Goal: Task Accomplishment & Management: Use online tool/utility

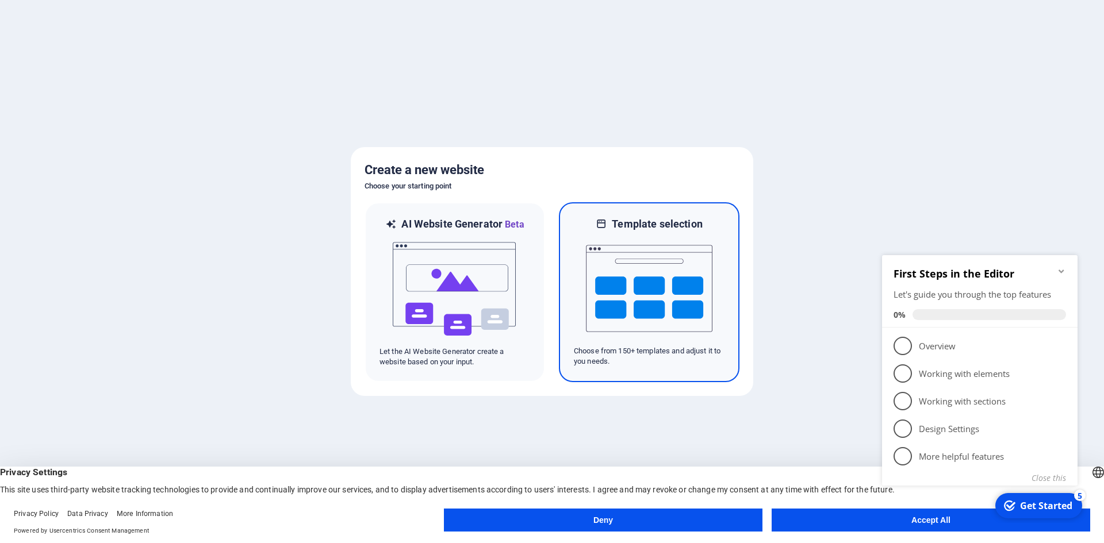
click at [647, 260] on img at bounding box center [649, 288] width 126 height 115
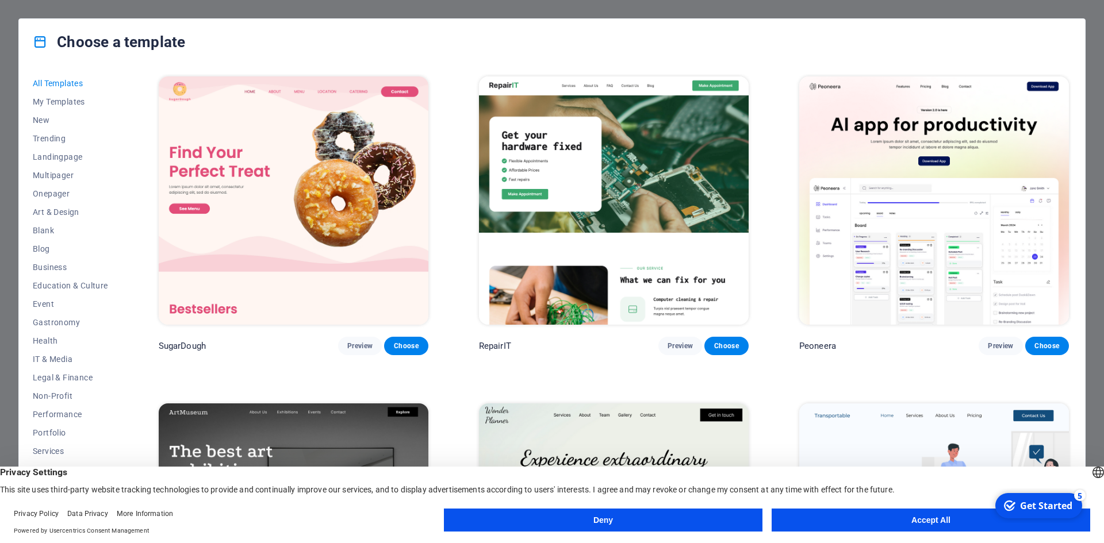
click at [307, 183] on img at bounding box center [294, 200] width 270 height 248
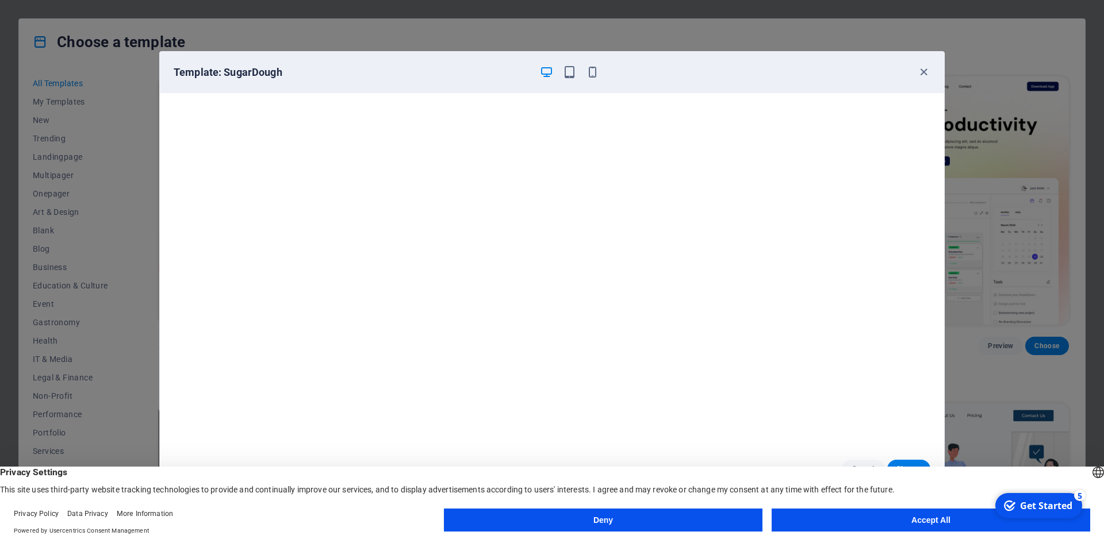
scroll to position [3, 0]
click at [950, 201] on div "Template: SugarDough Cancel Choose" at bounding box center [552, 271] width 1104 height 543
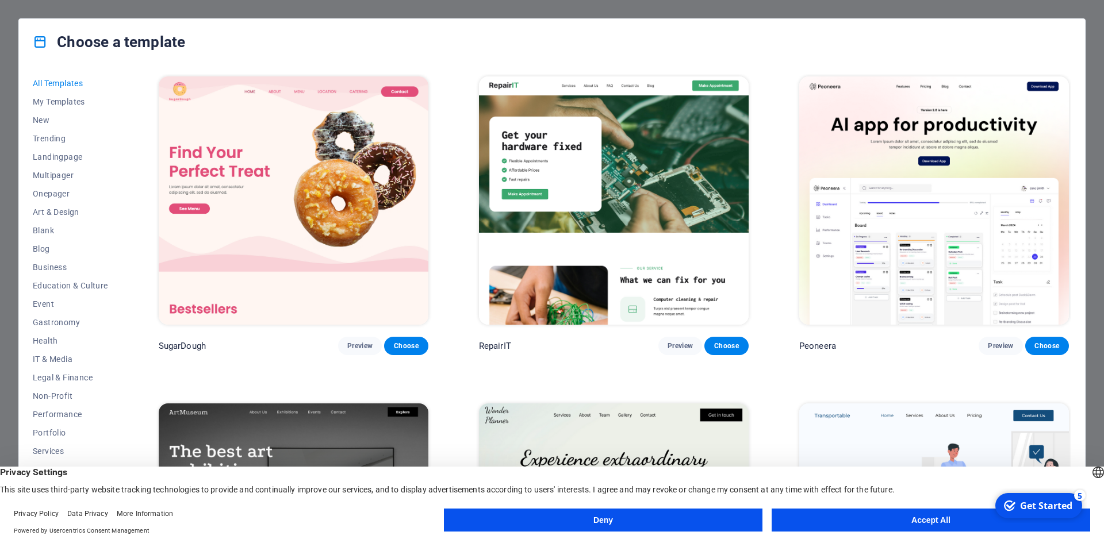
click at [232, 186] on img at bounding box center [294, 200] width 270 height 248
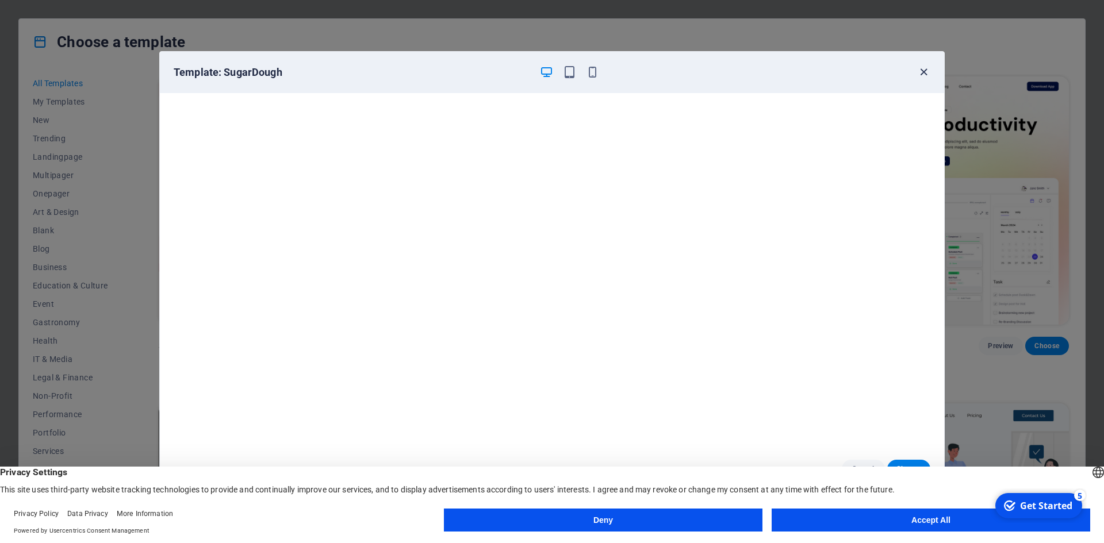
click at [926, 72] on icon "button" at bounding box center [923, 72] width 13 height 13
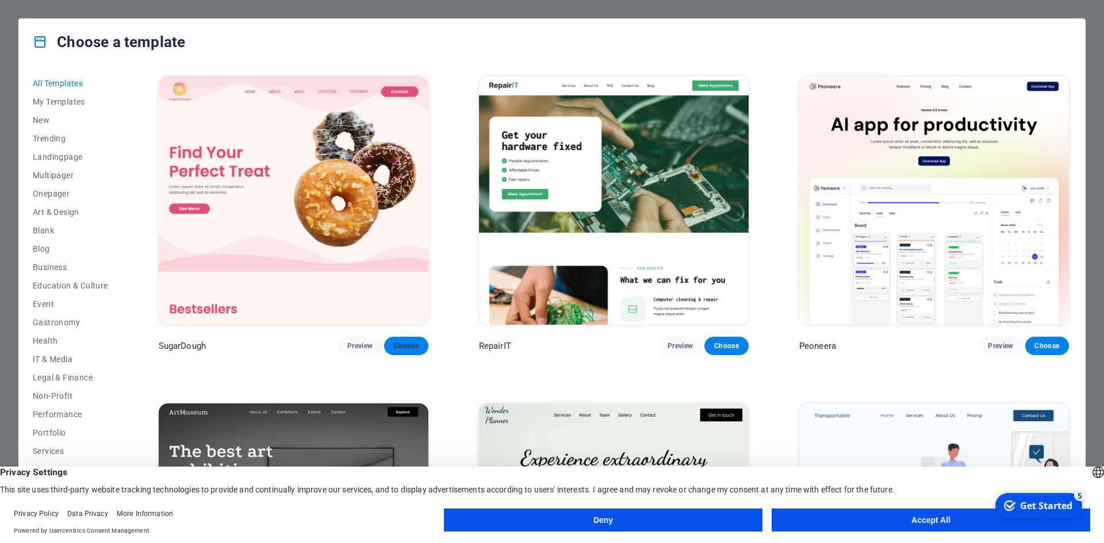
click at [412, 347] on span "Choose" at bounding box center [405, 345] width 25 height 9
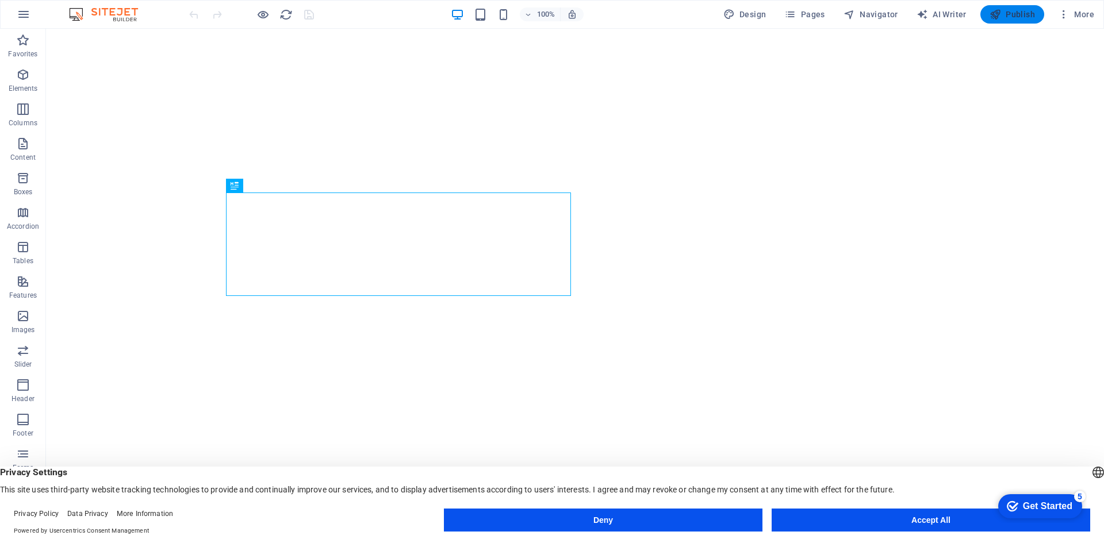
click at [1012, 22] on button "Publish" at bounding box center [1012, 14] width 64 height 18
